Goal: Transaction & Acquisition: Purchase product/service

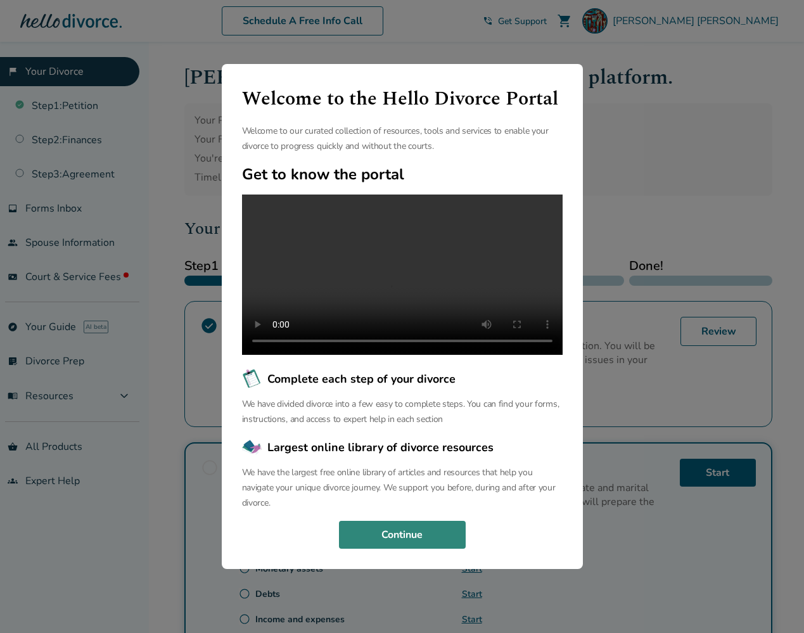
click at [435, 548] on button "Continue" at bounding box center [402, 535] width 127 height 28
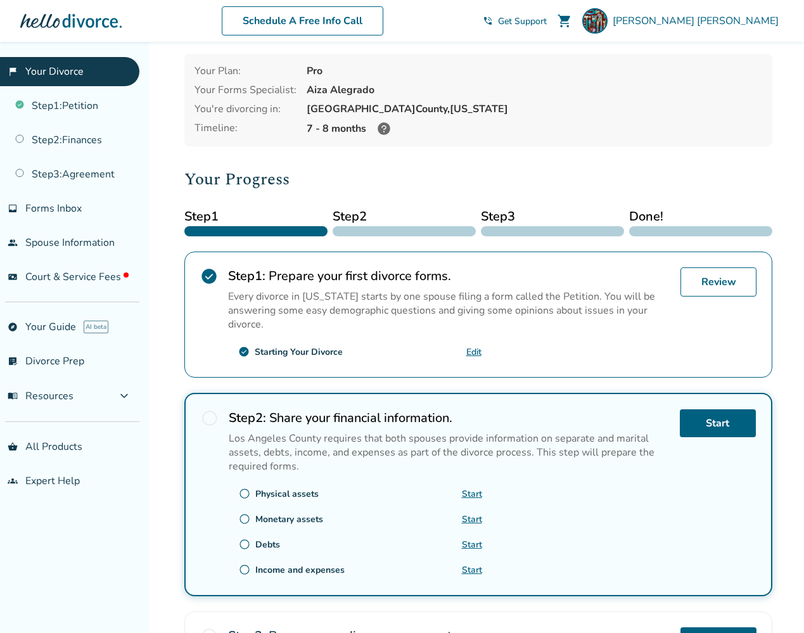
scroll to position [23, 0]
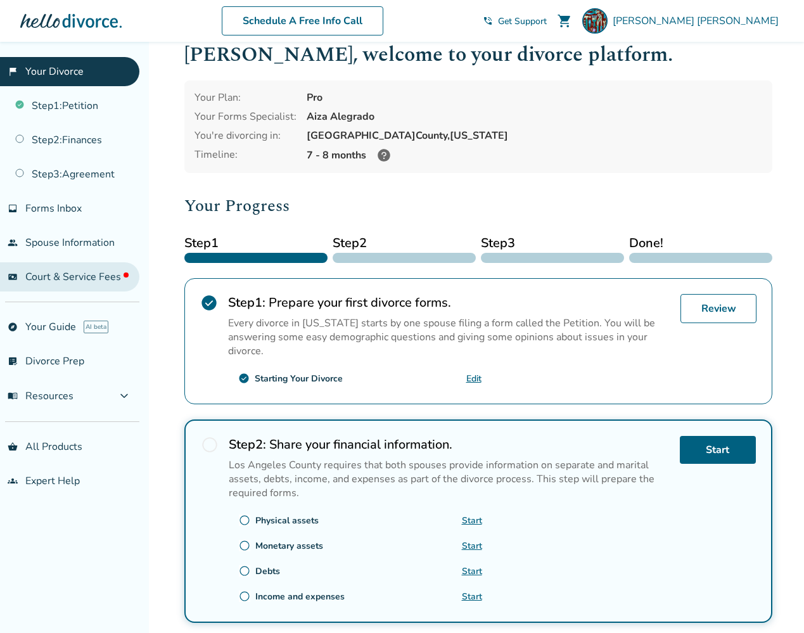
click at [69, 274] on span "Court & Service Fees" at bounding box center [76, 277] width 103 height 14
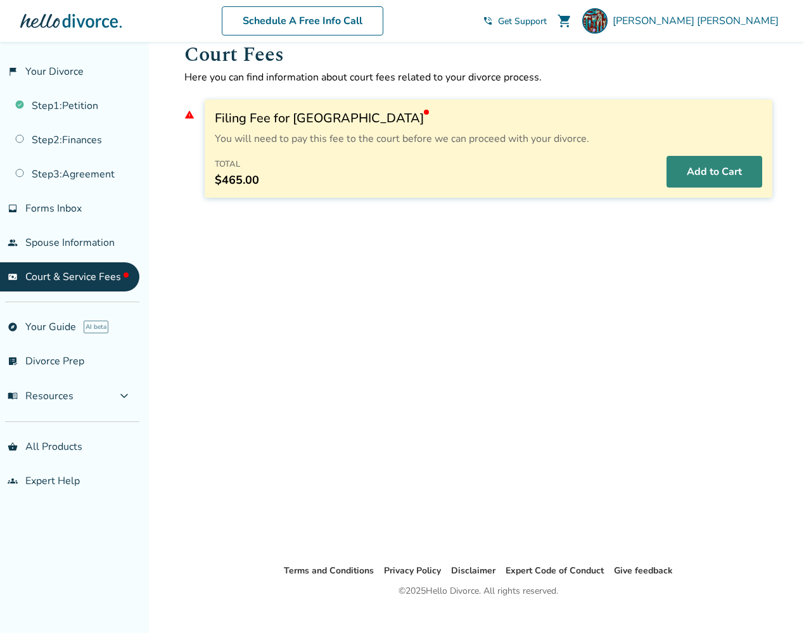
click at [719, 176] on button "Add to Cart" at bounding box center [715, 172] width 96 height 32
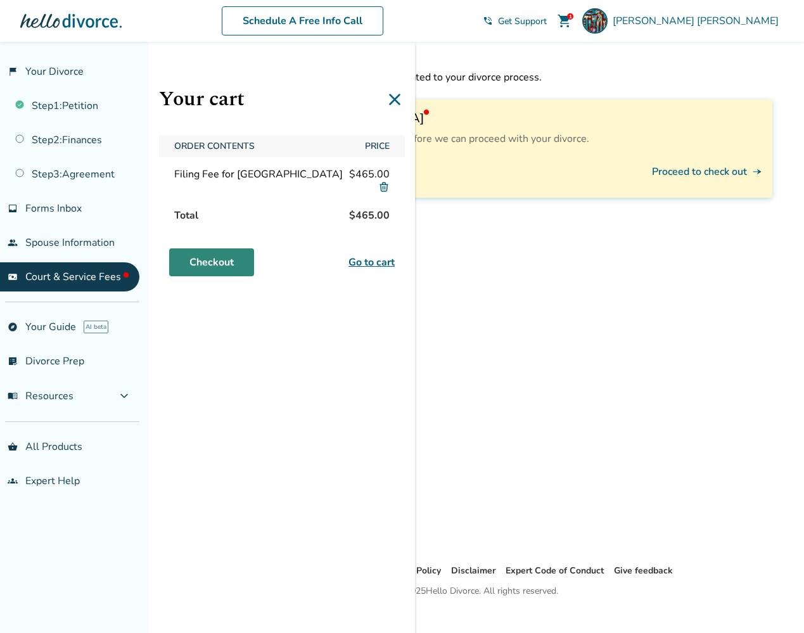
click at [248, 268] on link "Checkout" at bounding box center [211, 262] width 85 height 28
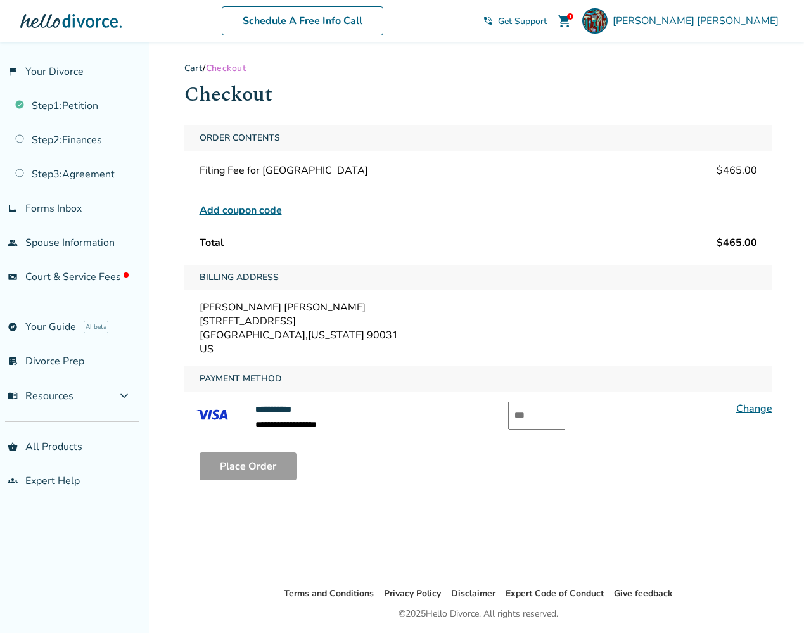
click at [274, 210] on span "Add coupon code" at bounding box center [241, 210] width 82 height 15
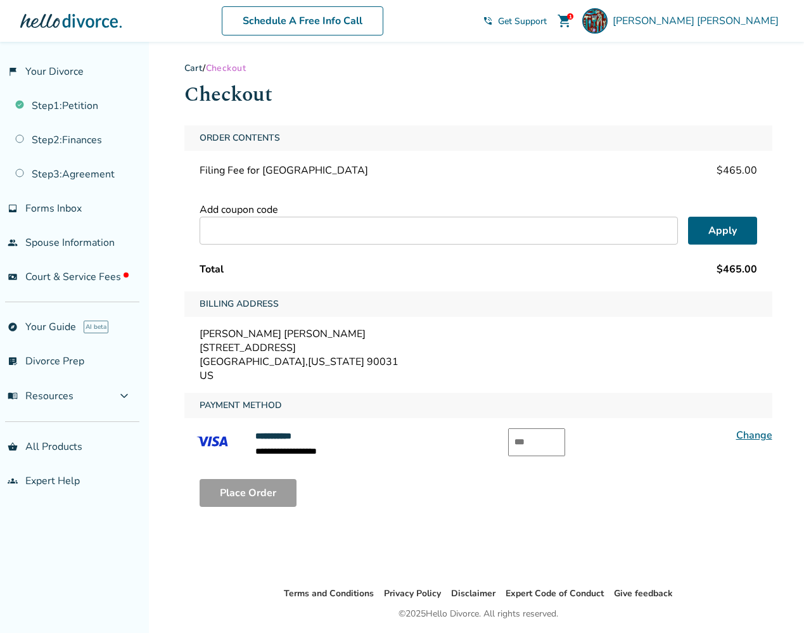
click at [278, 222] on input "text" at bounding box center [439, 231] width 478 height 28
type input "********"
click at [712, 222] on button "Apply" at bounding box center [722, 231] width 69 height 28
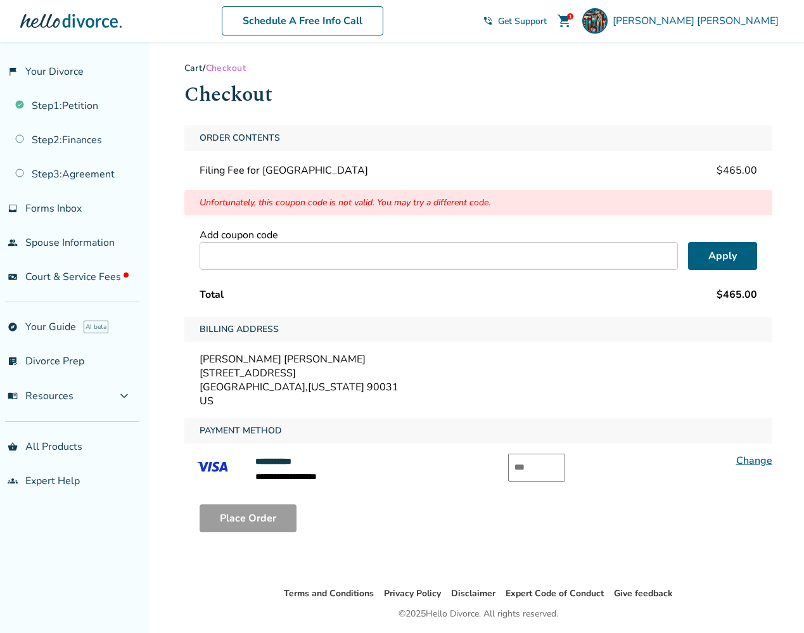
click at [546, 461] on input "text" at bounding box center [536, 468] width 57 height 28
type input "***"
click at [276, 523] on button "Place Order" at bounding box center [248, 518] width 97 height 28
